Goal: Information Seeking & Learning: Learn about a topic

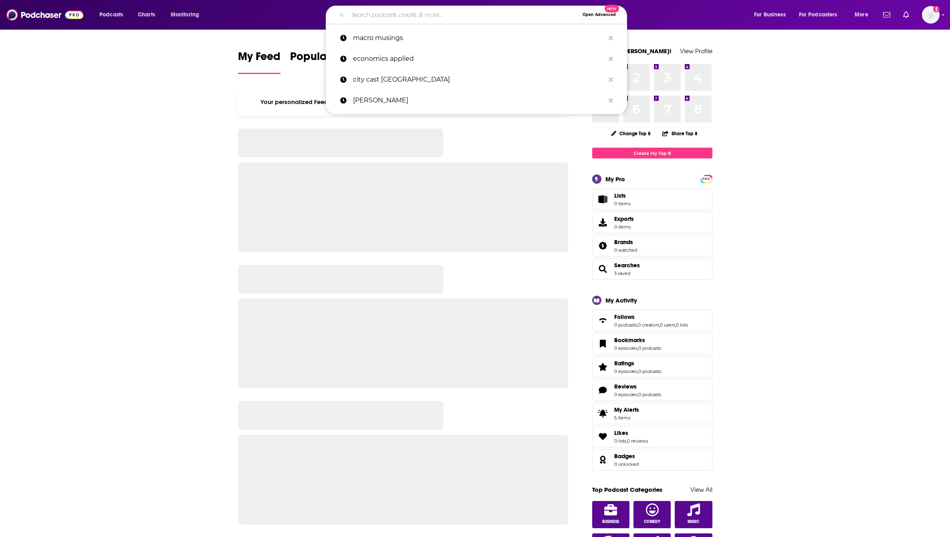
click at [383, 18] on input "Search podcasts, credits, & more..." at bounding box center [463, 14] width 231 height 13
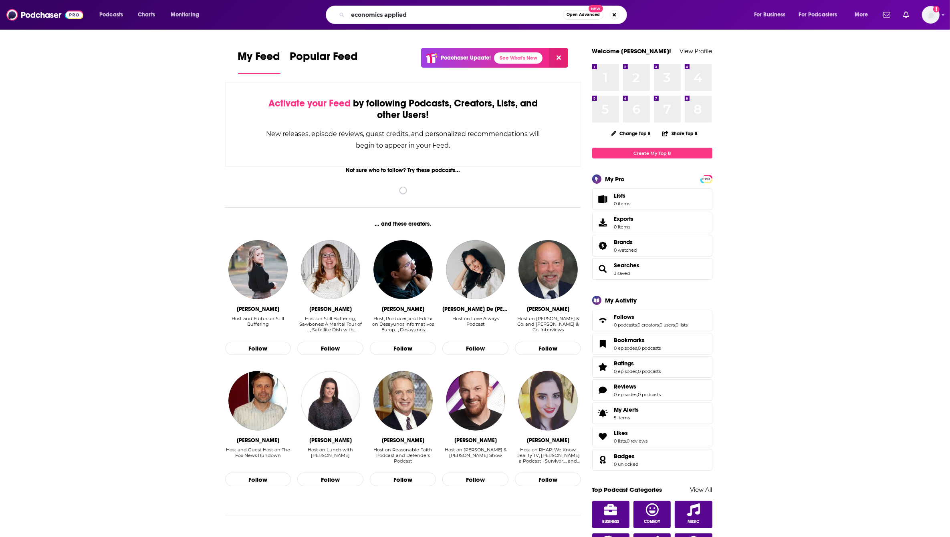
type input "economics applied"
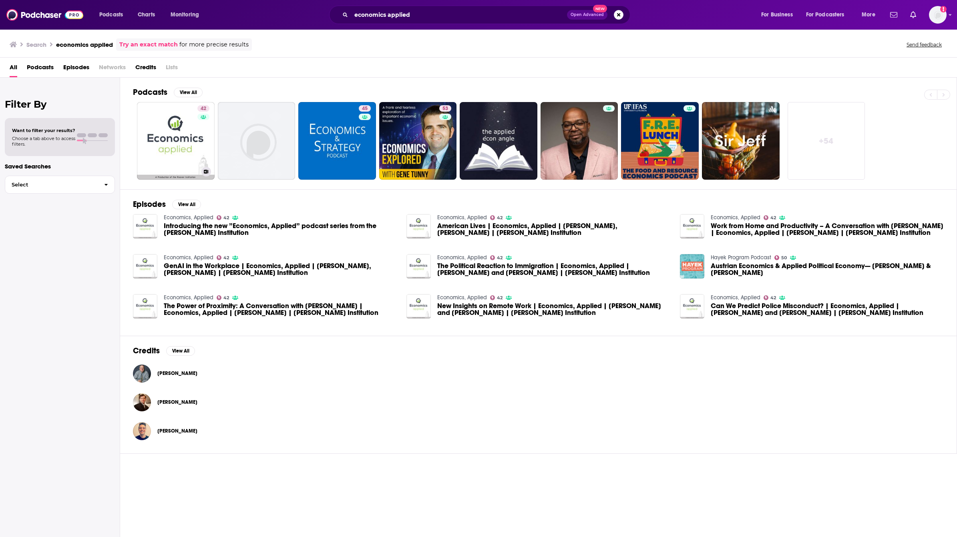
click at [161, 113] on link "42 Economics, Applied" at bounding box center [176, 141] width 78 height 78
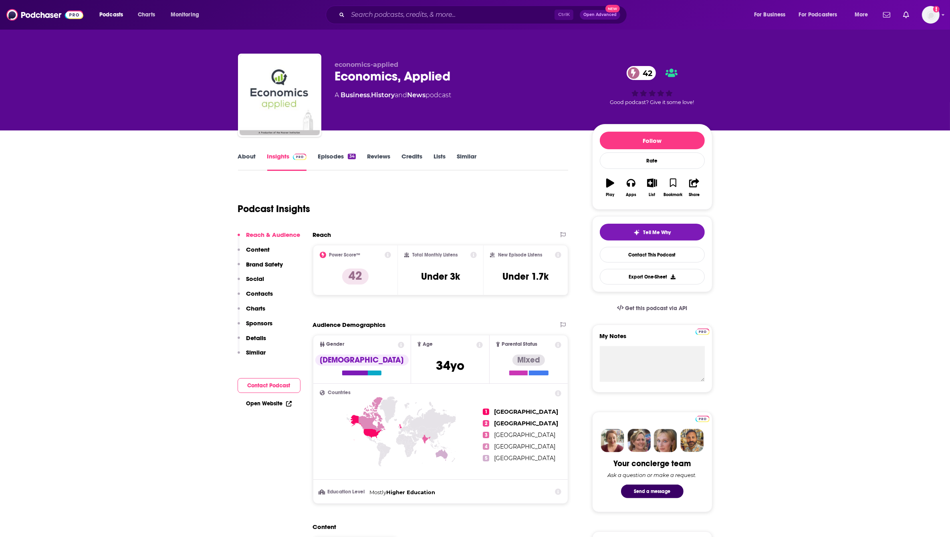
click at [342, 155] on link "Episodes 34" at bounding box center [337, 162] width 38 height 18
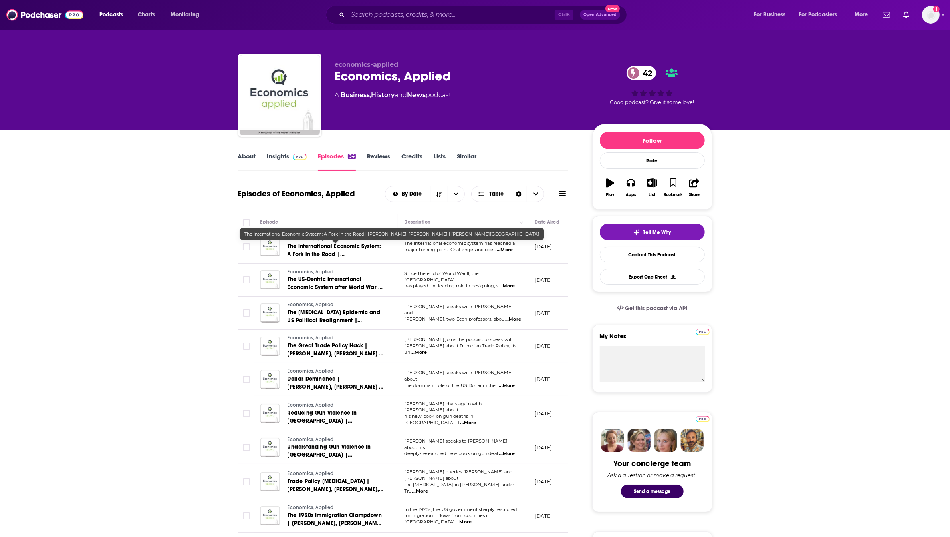
click at [356, 252] on span "The International Economic System: A Fork in the Road | [PERSON_NAME], [PERSON_…" at bounding box center [335, 262] width 95 height 39
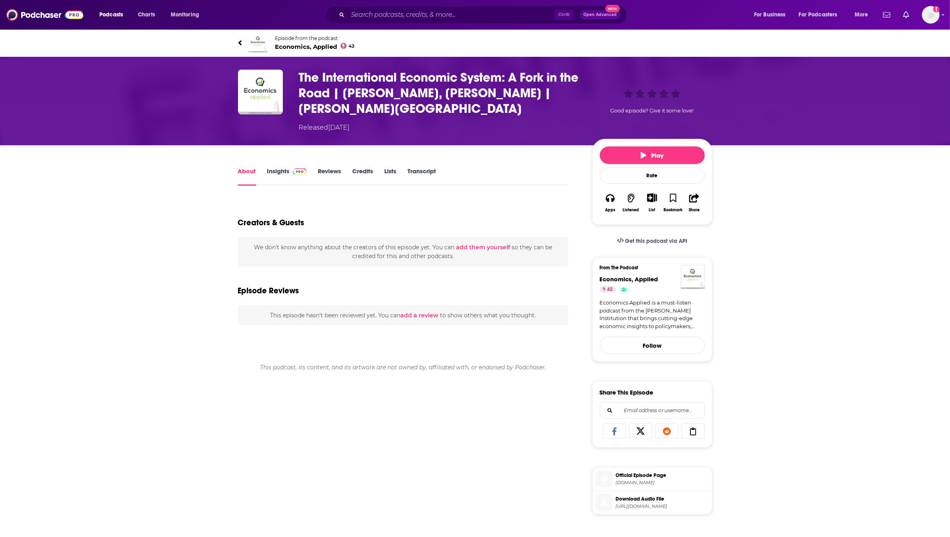
click at [429, 173] on link "Transcript" at bounding box center [421, 176] width 28 height 18
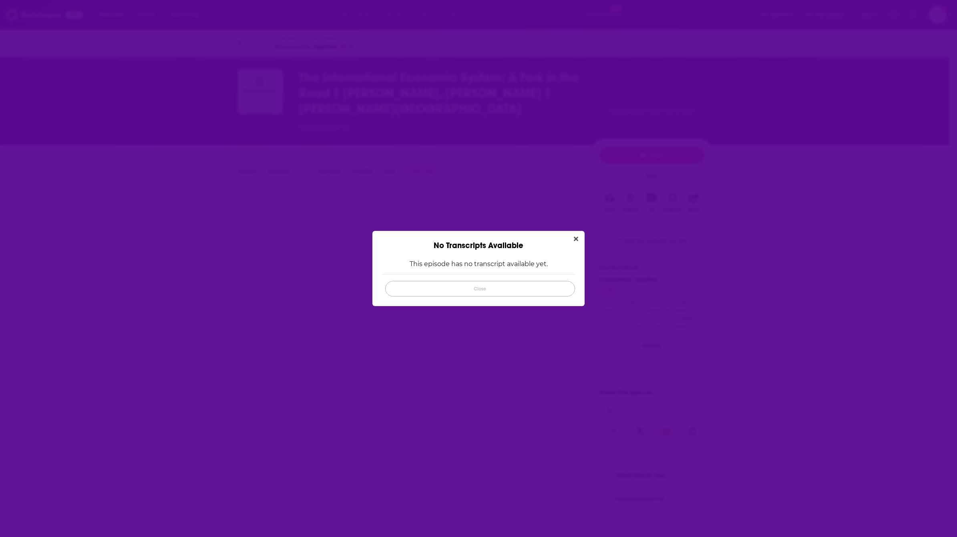
click at [507, 289] on button "Close" at bounding box center [480, 289] width 190 height 16
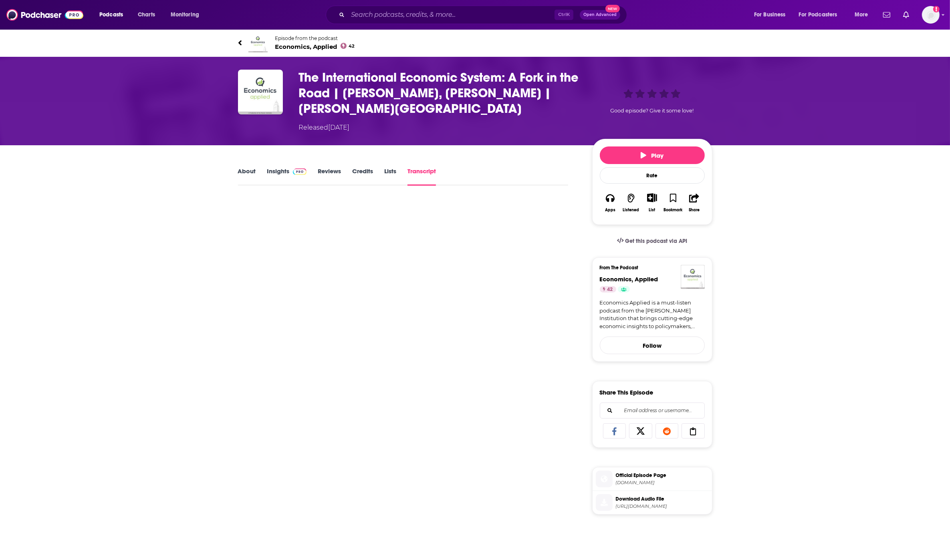
click at [281, 168] on link "Insights" at bounding box center [287, 176] width 40 height 18
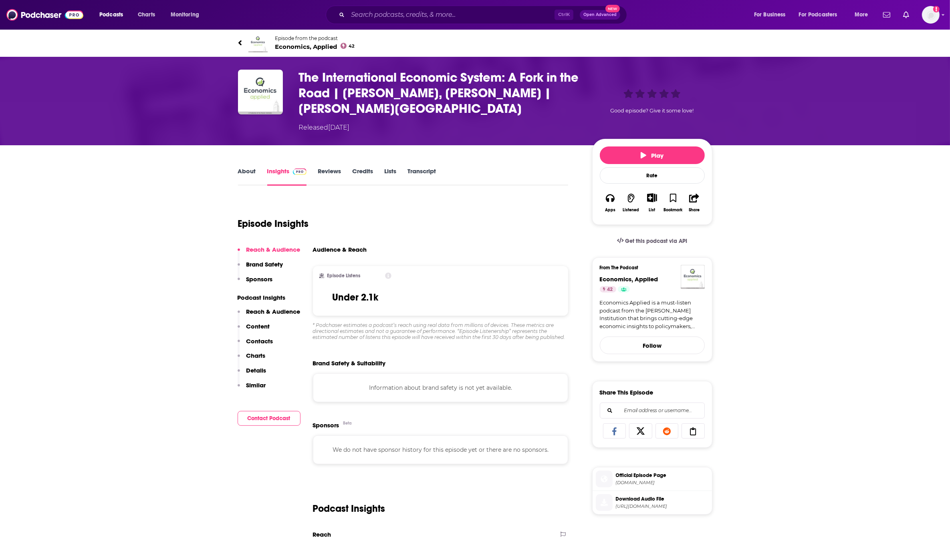
click at [241, 174] on link "About" at bounding box center [247, 176] width 18 height 18
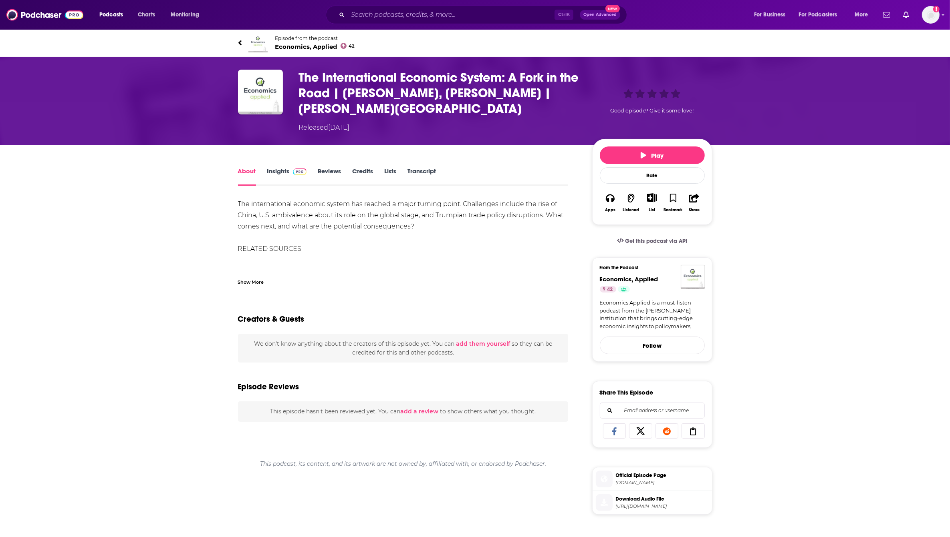
click at [15, 2] on div "Podcasts Charts Monitoring Ctrl K Open Advanced New For Business For Podcasters…" at bounding box center [475, 15] width 950 height 30
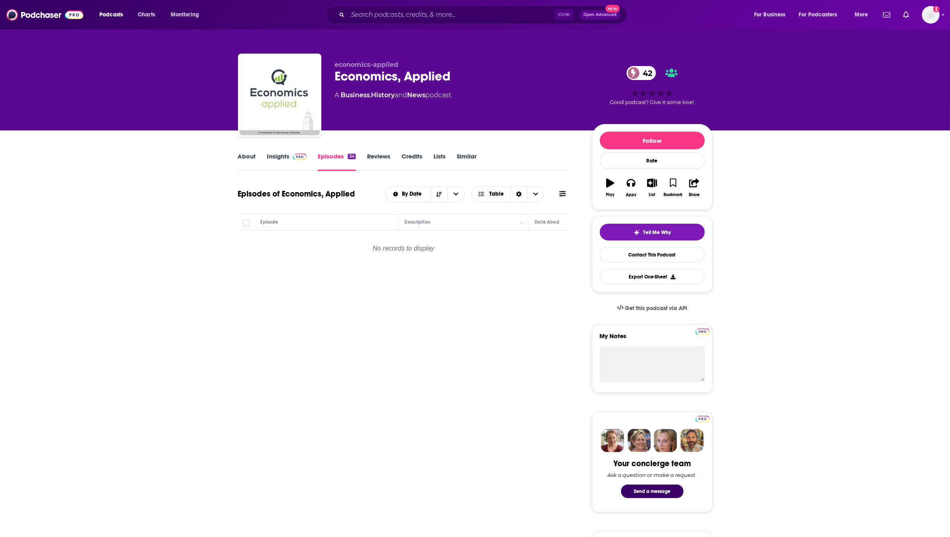
click at [389, 158] on link "Reviews" at bounding box center [378, 162] width 23 height 18
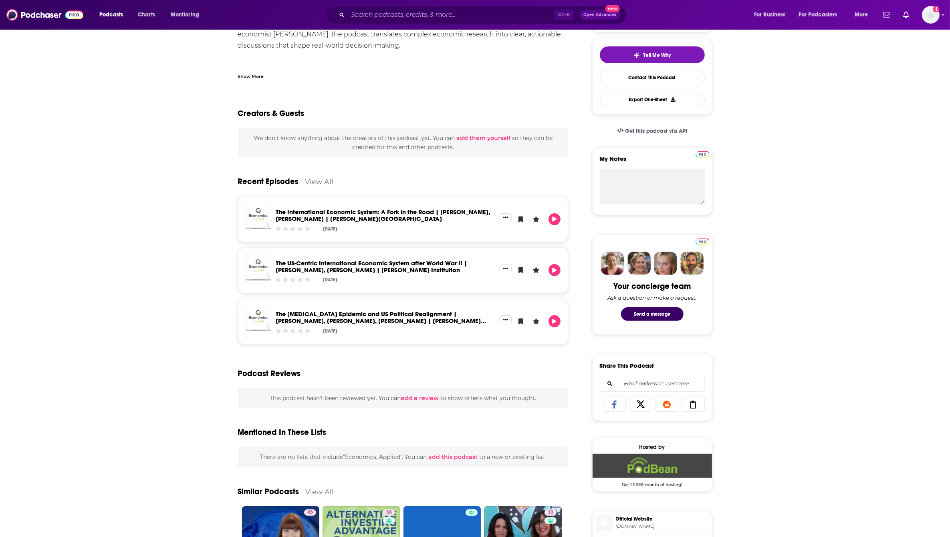
scroll to position [200, 0]
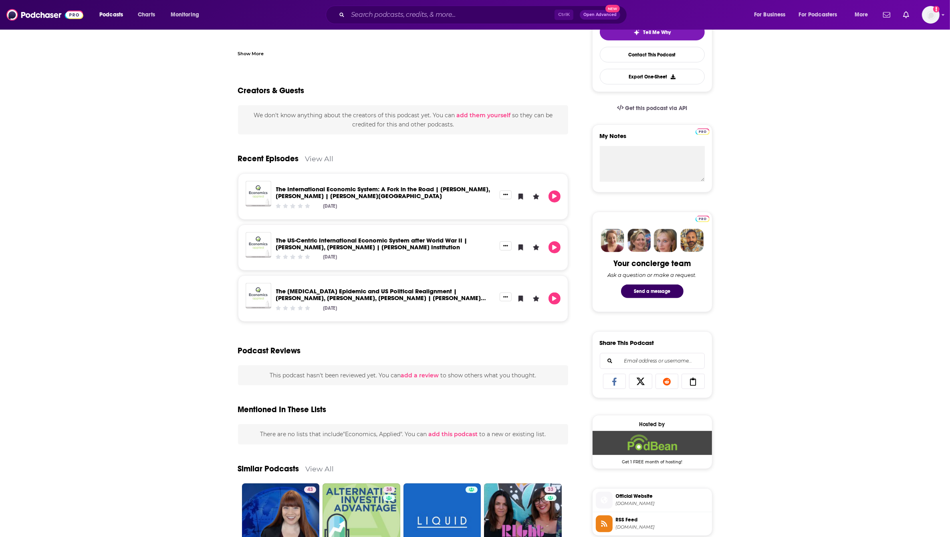
click at [322, 156] on link "View All" at bounding box center [319, 159] width 28 height 8
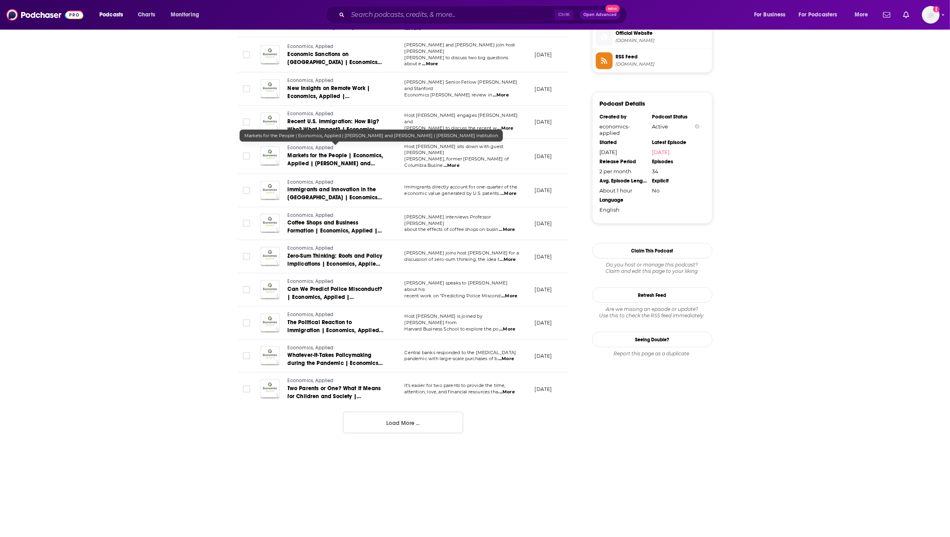
scroll to position [665, 0]
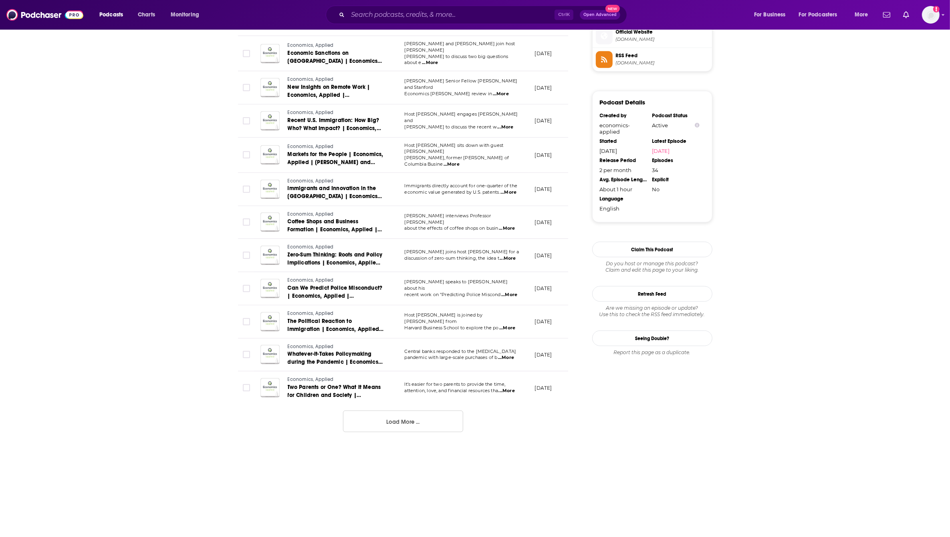
click at [378, 415] on button "Load More ..." at bounding box center [403, 422] width 120 height 22
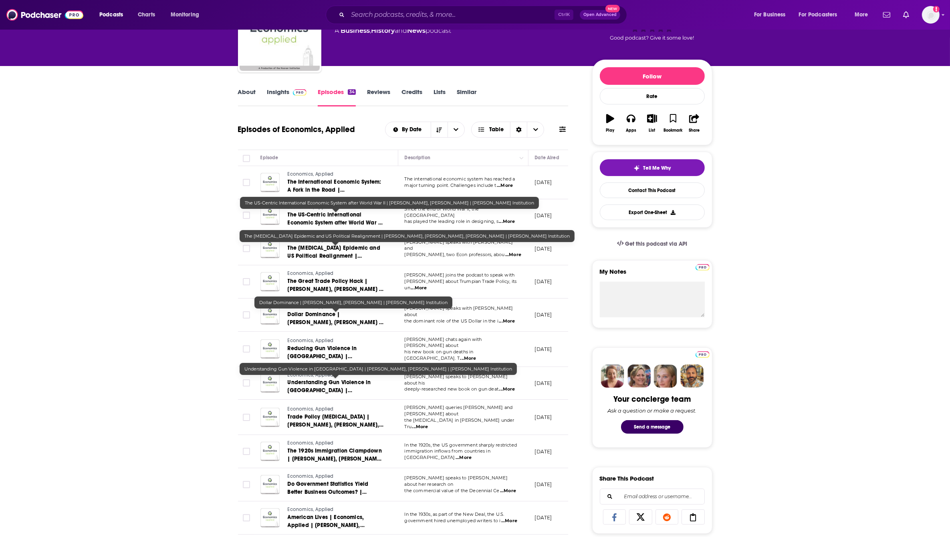
scroll to position [0, 0]
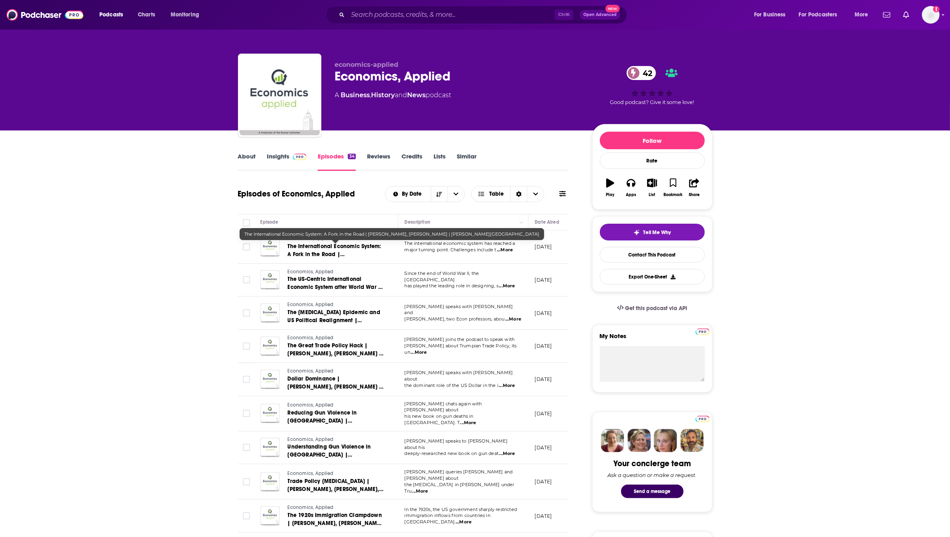
click at [323, 249] on span "The International Economic System: A Fork in the Road | [PERSON_NAME], [PERSON_…" at bounding box center [335, 262] width 95 height 39
